Goal: Transaction & Acquisition: Purchase product/service

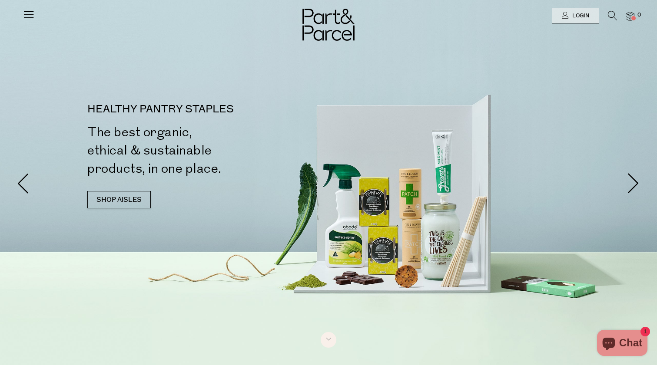
drag, startPoint x: 0, startPoint y: 0, endPoint x: 575, endPoint y: 18, distance: 574.9
click at [575, 18] on span "Login" at bounding box center [579, 15] width 19 height 7
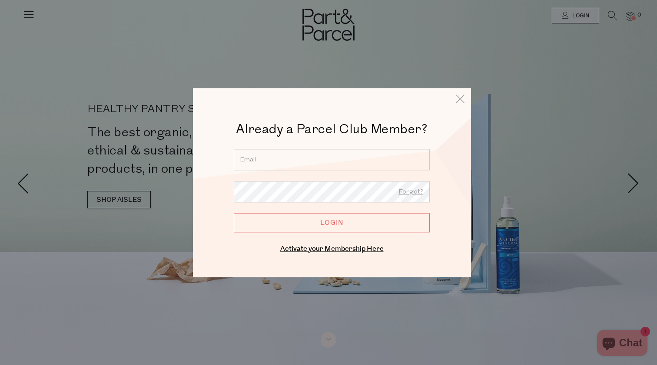
type input "f_fischer@iinet.net.au"
click at [340, 223] on input "Login" at bounding box center [332, 222] width 196 height 19
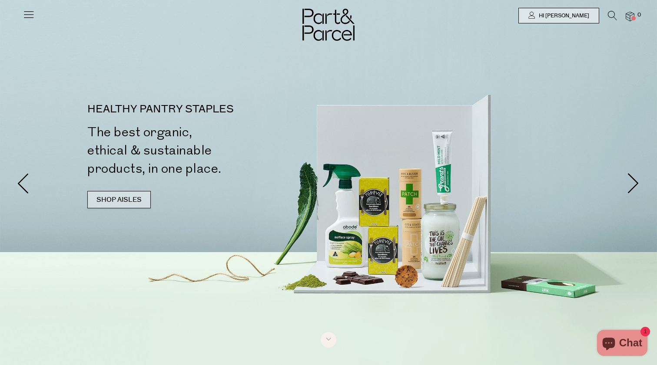
click at [113, 195] on link "SHOP AISLES" at bounding box center [118, 199] width 63 height 17
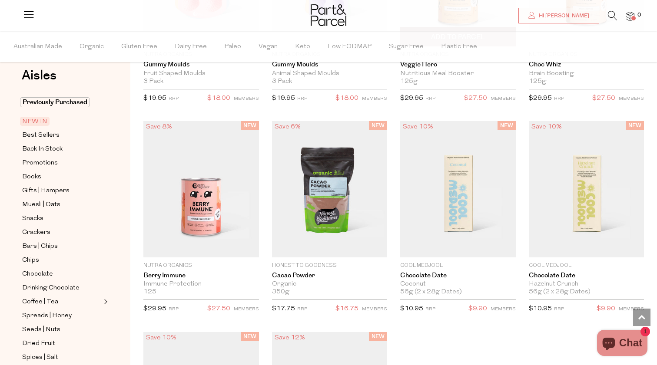
scroll to position [920, 0]
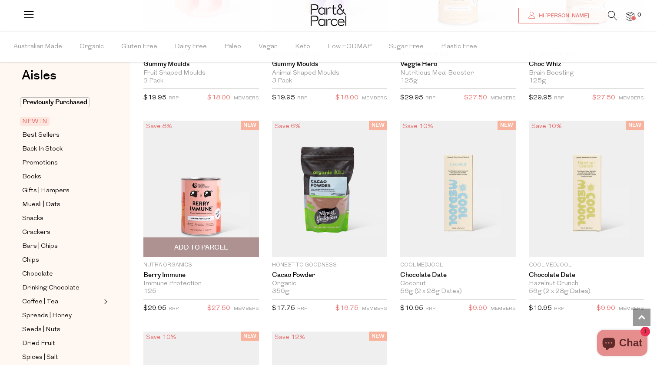
click at [184, 198] on img at bounding box center [201, 189] width 116 height 136
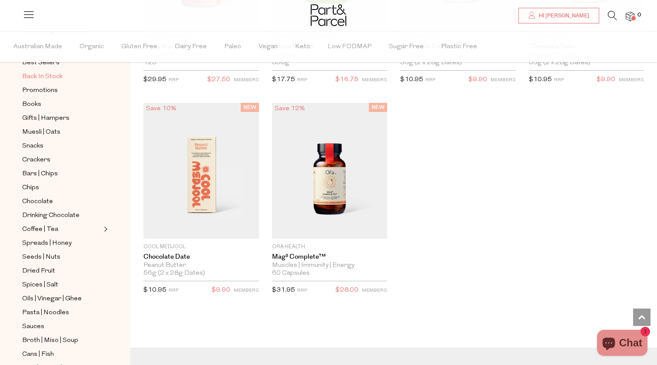
scroll to position [103, 0]
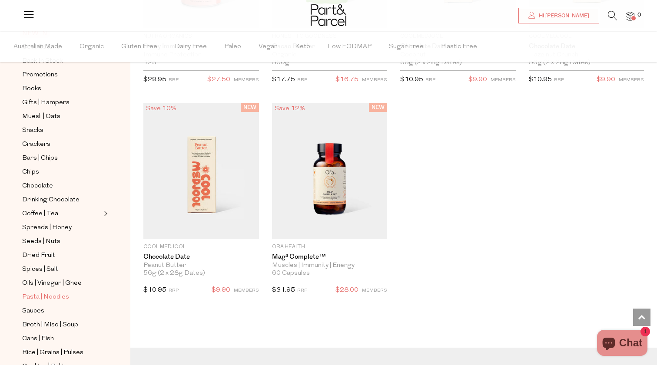
click at [60, 298] on span "Pasta | Noodles" at bounding box center [45, 297] width 47 height 10
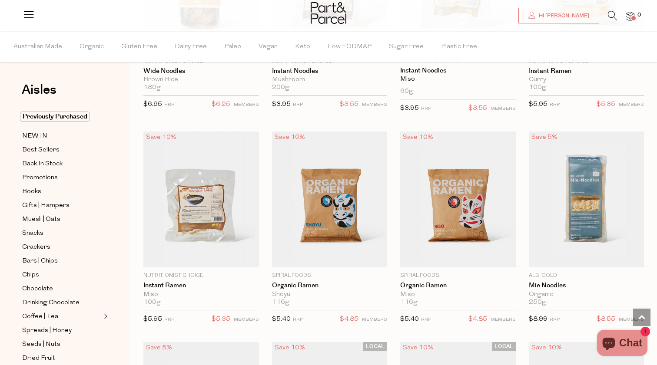
scroll to position [2514, 0]
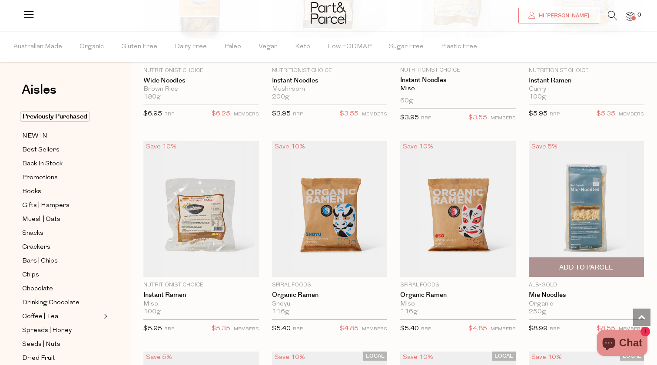
click at [572, 263] on span "Add To Parcel" at bounding box center [586, 267] width 54 height 9
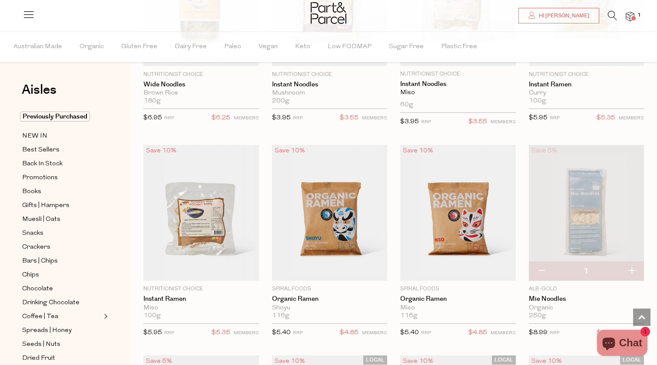
click at [632, 268] on button "button" at bounding box center [631, 271] width 25 height 19
type input "2"
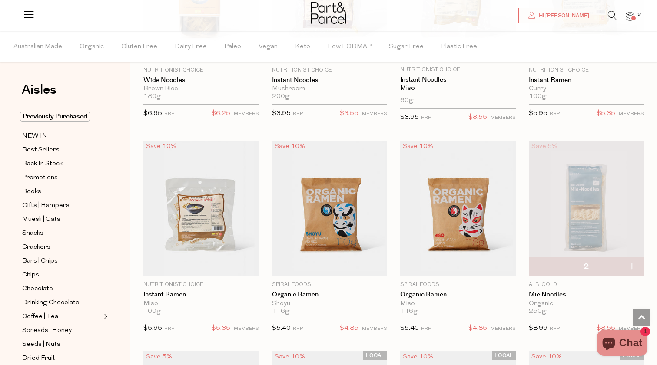
click at [632, 261] on button "button" at bounding box center [631, 267] width 25 height 19
type input "3"
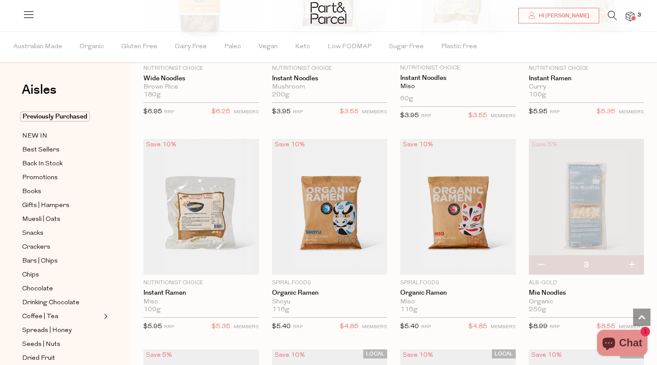
click at [632, 260] on button "button" at bounding box center [631, 265] width 25 height 19
type input "4"
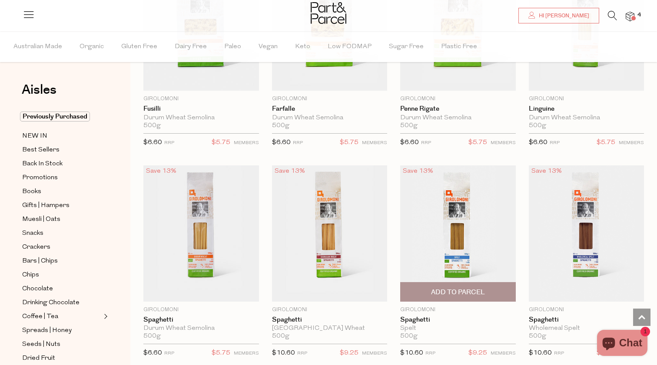
scroll to position [1432, 0]
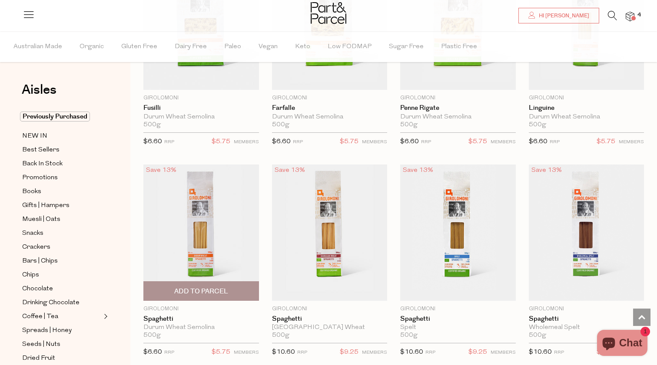
click at [229, 290] on span "Add To Parcel" at bounding box center [201, 291] width 110 height 19
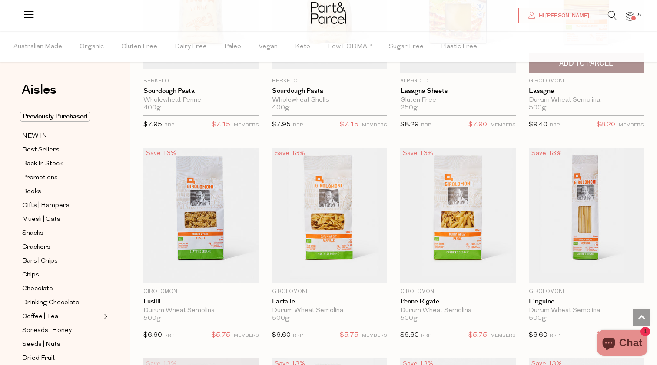
scroll to position [1245, 0]
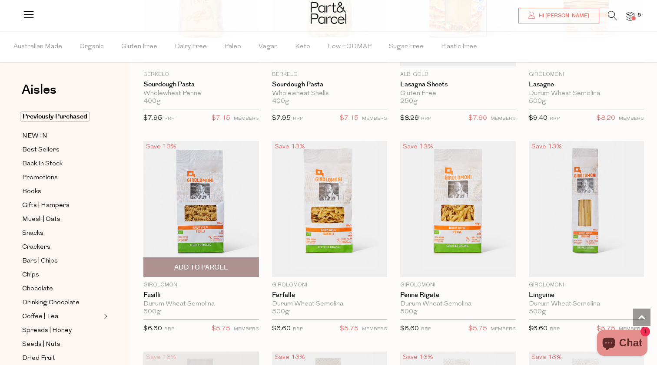
click at [222, 267] on span "Add To Parcel" at bounding box center [201, 267] width 54 height 9
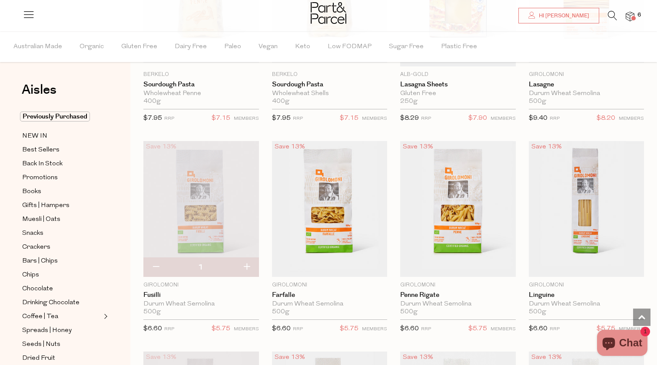
click at [250, 266] on button "button" at bounding box center [246, 267] width 25 height 19
type input "2"
click at [248, 266] on button "button" at bounding box center [246, 267] width 25 height 19
type input "3"
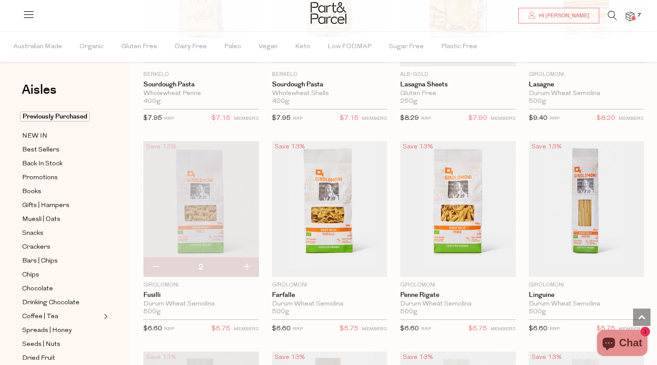
type input "3"
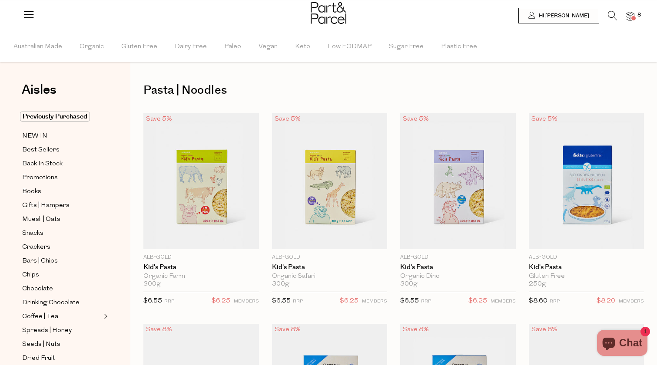
scroll to position [0, 0]
drag, startPoint x: 31, startPoint y: 274, endPoint x: 59, endPoint y: 273, distance: 27.4
click at [31, 274] on span "Chips" at bounding box center [30, 275] width 17 height 10
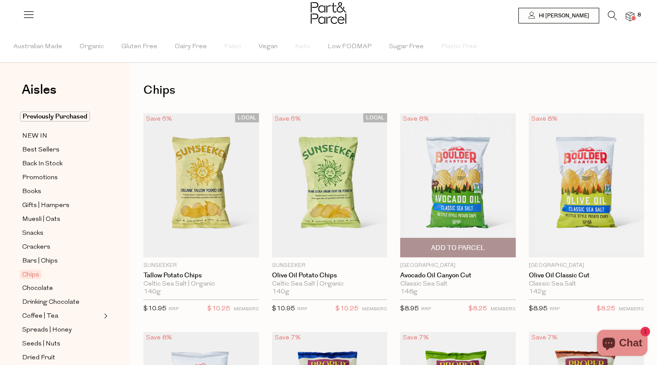
click at [461, 250] on span "Add To Parcel" at bounding box center [458, 248] width 54 height 9
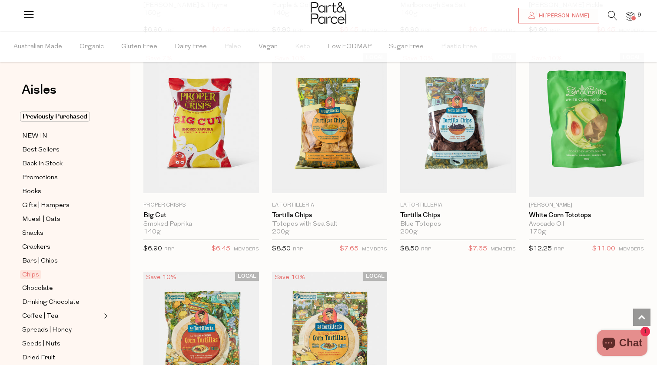
scroll to position [700, 0]
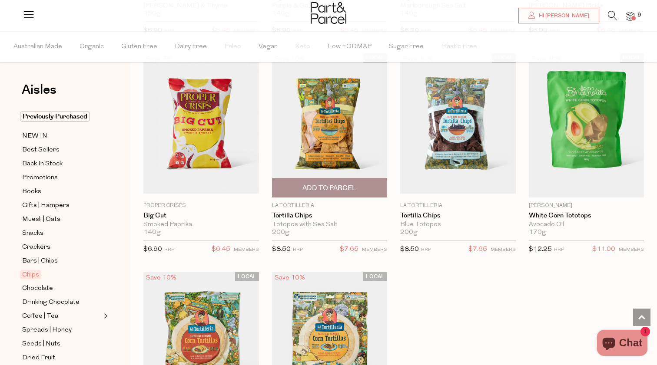
click at [339, 185] on span "Add To Parcel" at bounding box center [329, 188] width 54 height 9
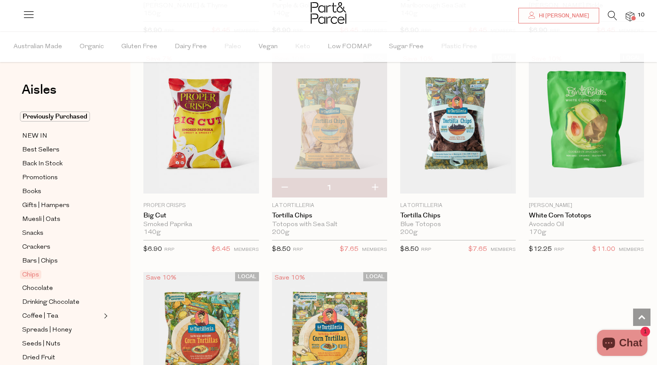
click at [375, 186] on button "button" at bounding box center [374, 188] width 25 height 19
type input "2"
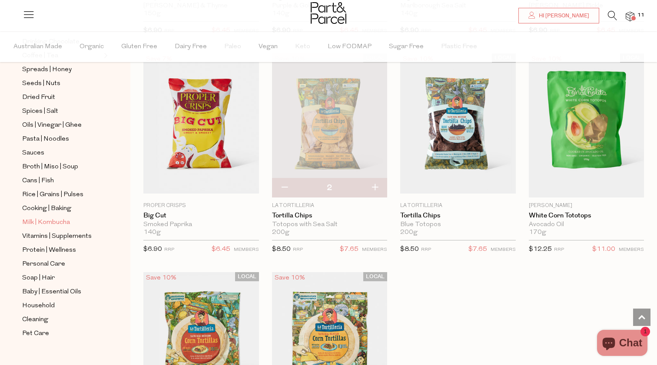
scroll to position [261, 0]
click at [48, 291] on span "Baby | Essential Oils" at bounding box center [51, 292] width 59 height 10
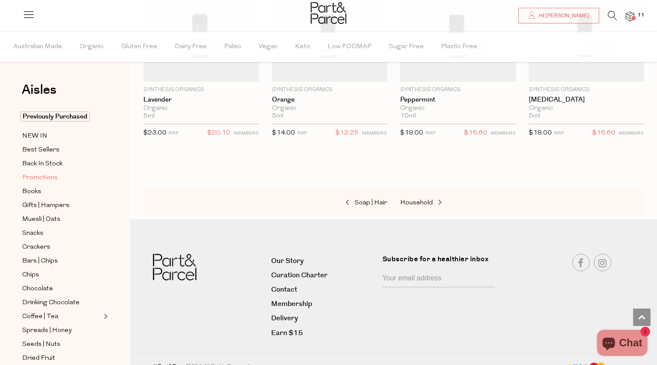
click at [54, 177] on span "Promotions" at bounding box center [40, 178] width 36 height 10
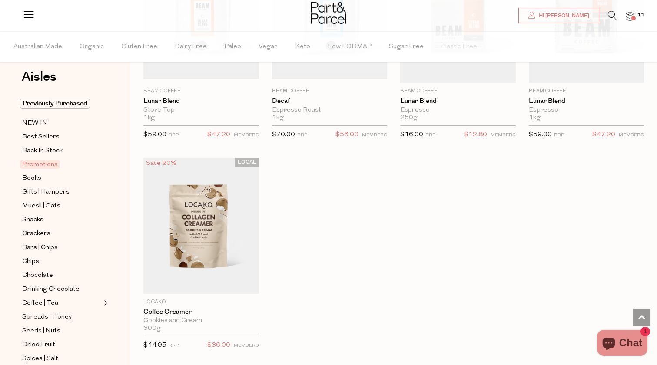
scroll to position [596, 0]
click at [43, 103] on span "Previously Purchased" at bounding box center [55, 104] width 70 height 10
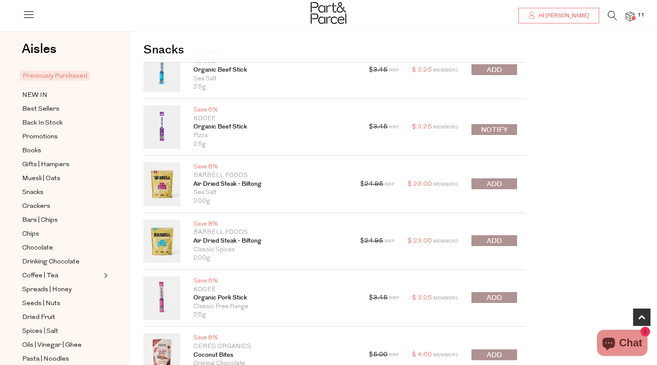
scroll to position [257, 0]
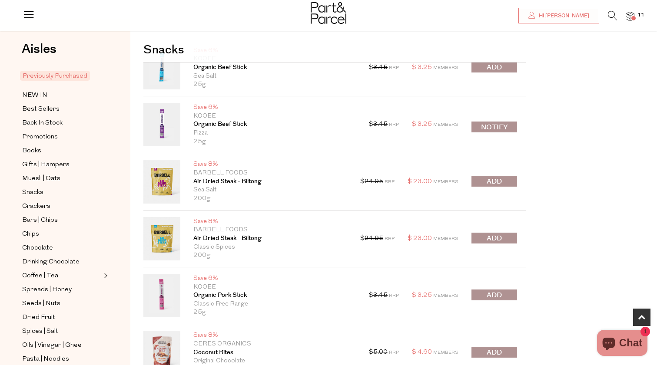
click at [491, 293] on span "submit" at bounding box center [493, 296] width 15 height 10
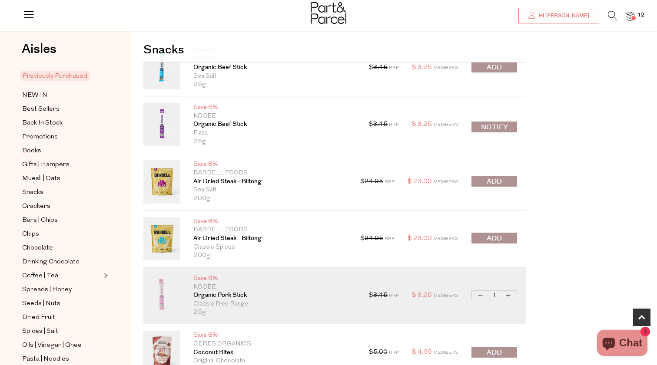
click at [508, 294] on button "Increase Organic Pork Stick" at bounding box center [508, 296] width 10 height 10
type input "2"
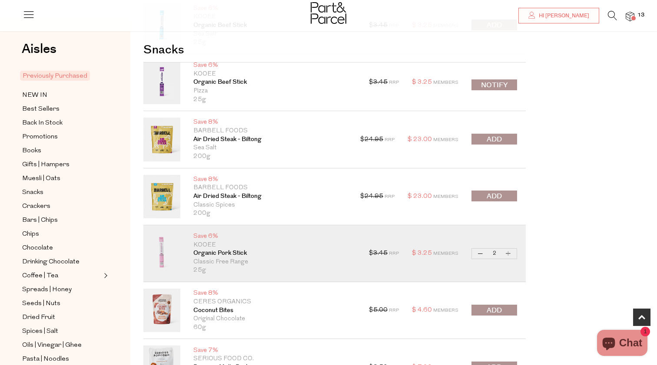
scroll to position [303, 0]
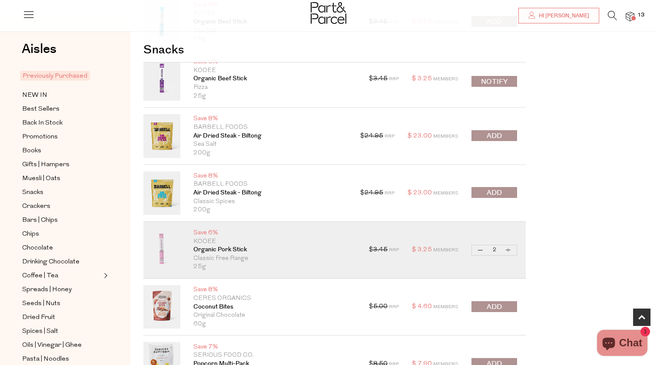
click at [511, 304] on button "submit" at bounding box center [494, 306] width 46 height 11
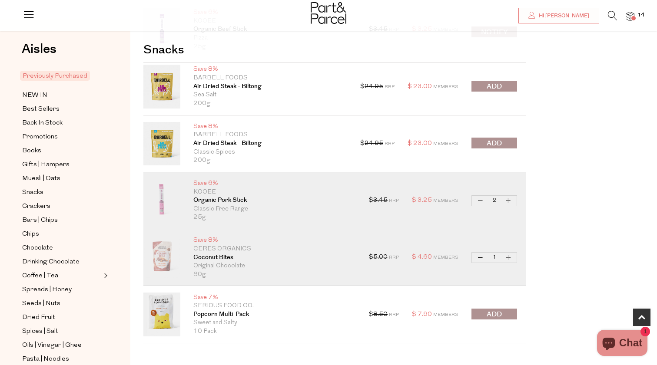
scroll to position [360, 0]
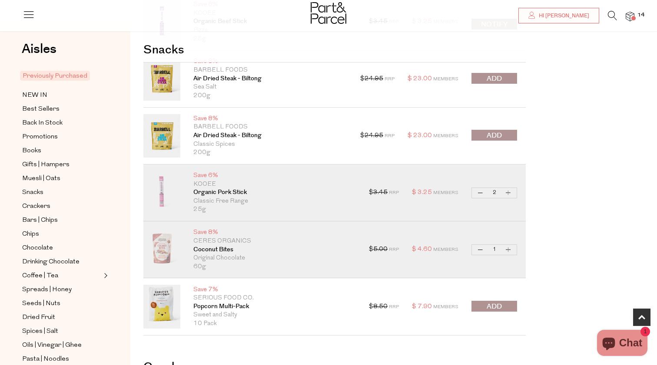
click at [505, 305] on button "submit" at bounding box center [494, 306] width 46 height 11
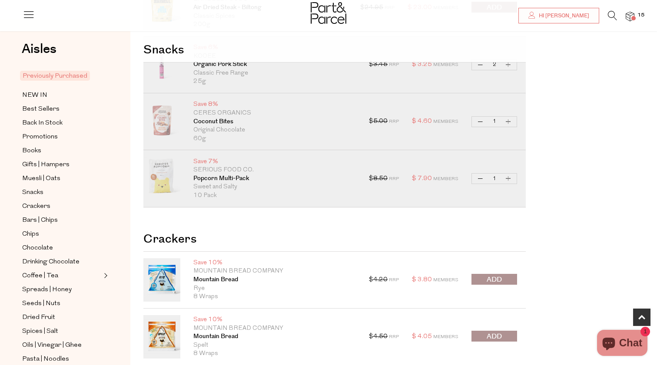
scroll to position [486, 0]
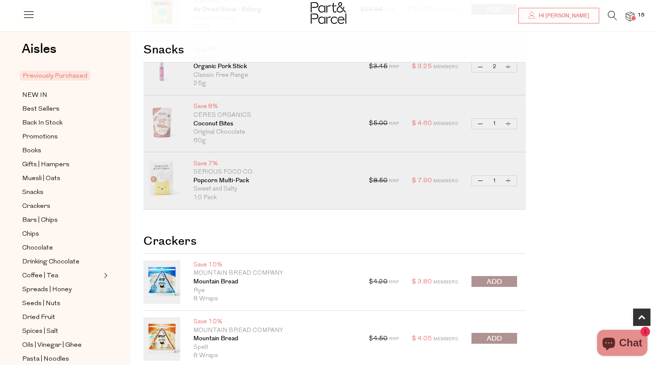
click at [499, 282] on span "submit" at bounding box center [493, 282] width 15 height 10
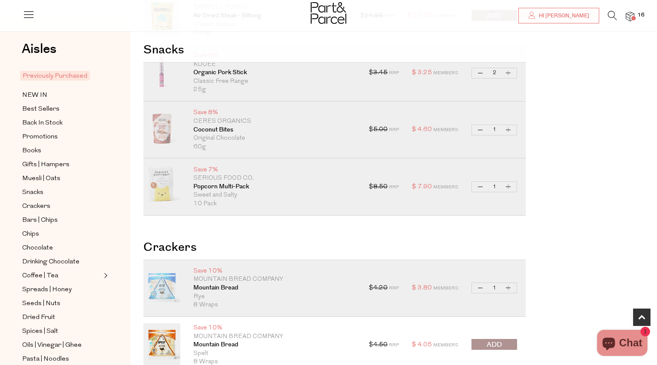
scroll to position [479, 0]
drag, startPoint x: 506, startPoint y: 287, endPoint x: 523, endPoint y: 293, distance: 17.6
click at [510, 288] on button "Increase Mountain Bread" at bounding box center [508, 289] width 10 height 10
type input "2"
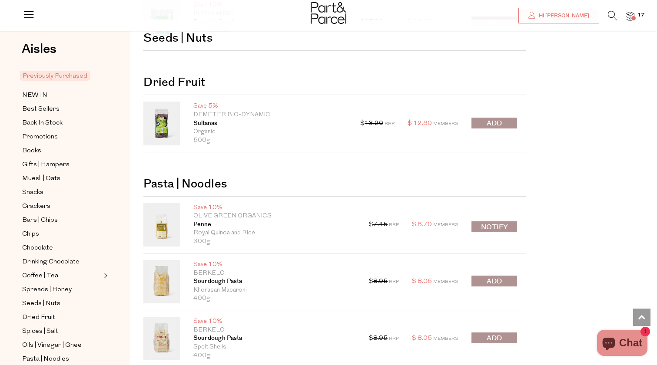
scroll to position [905, 0]
